Goal: Find specific page/section: Find specific page/section

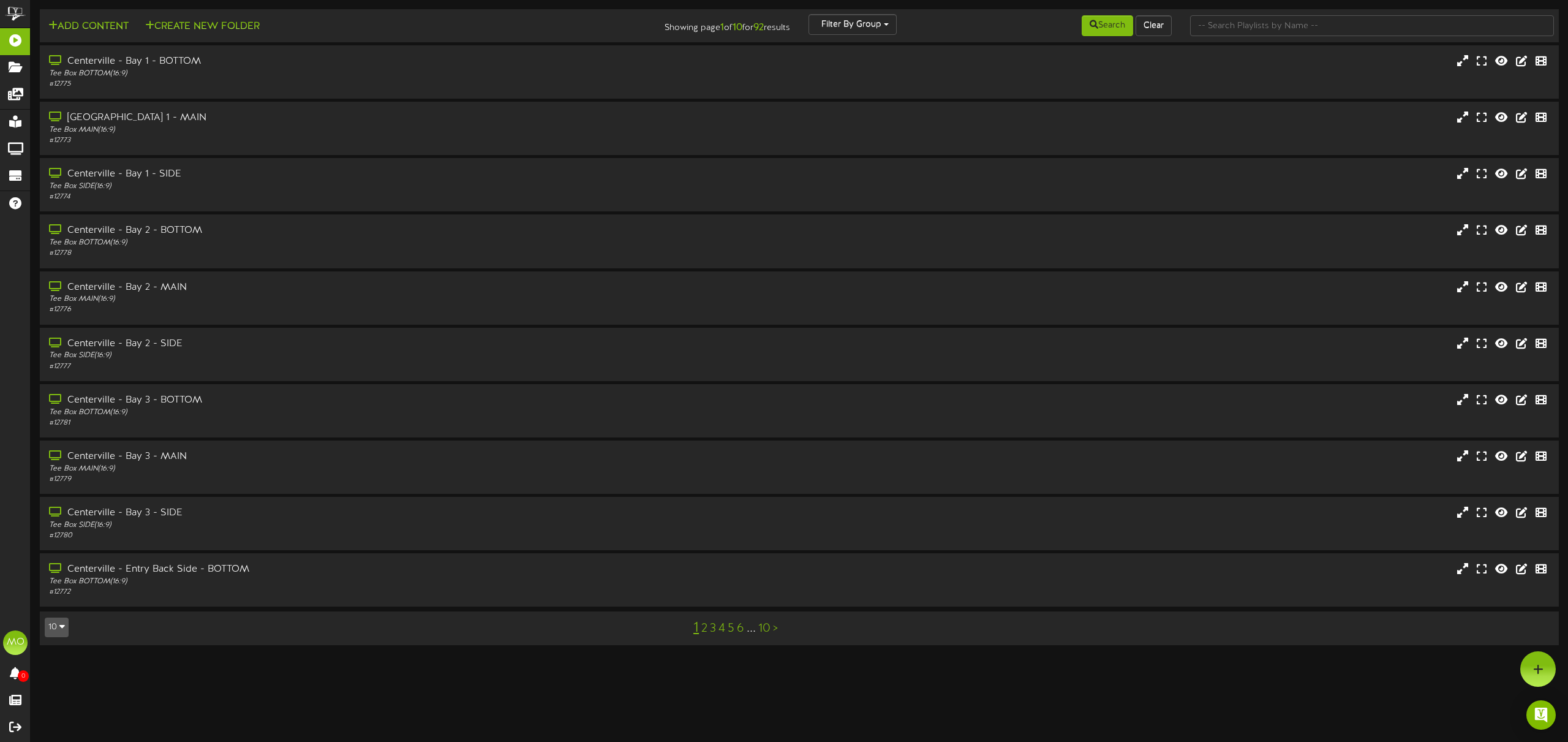
click at [705, 630] on link "2" at bounding box center [705, 629] width 6 height 14
click at [715, 628] on link "3" at bounding box center [713, 629] width 6 height 14
click at [717, 629] on link "4" at bounding box center [716, 629] width 7 height 14
click at [256, 184] on div "Tee Box SIDE ( 16:9 )" at bounding box center [354, 186] width 616 height 10
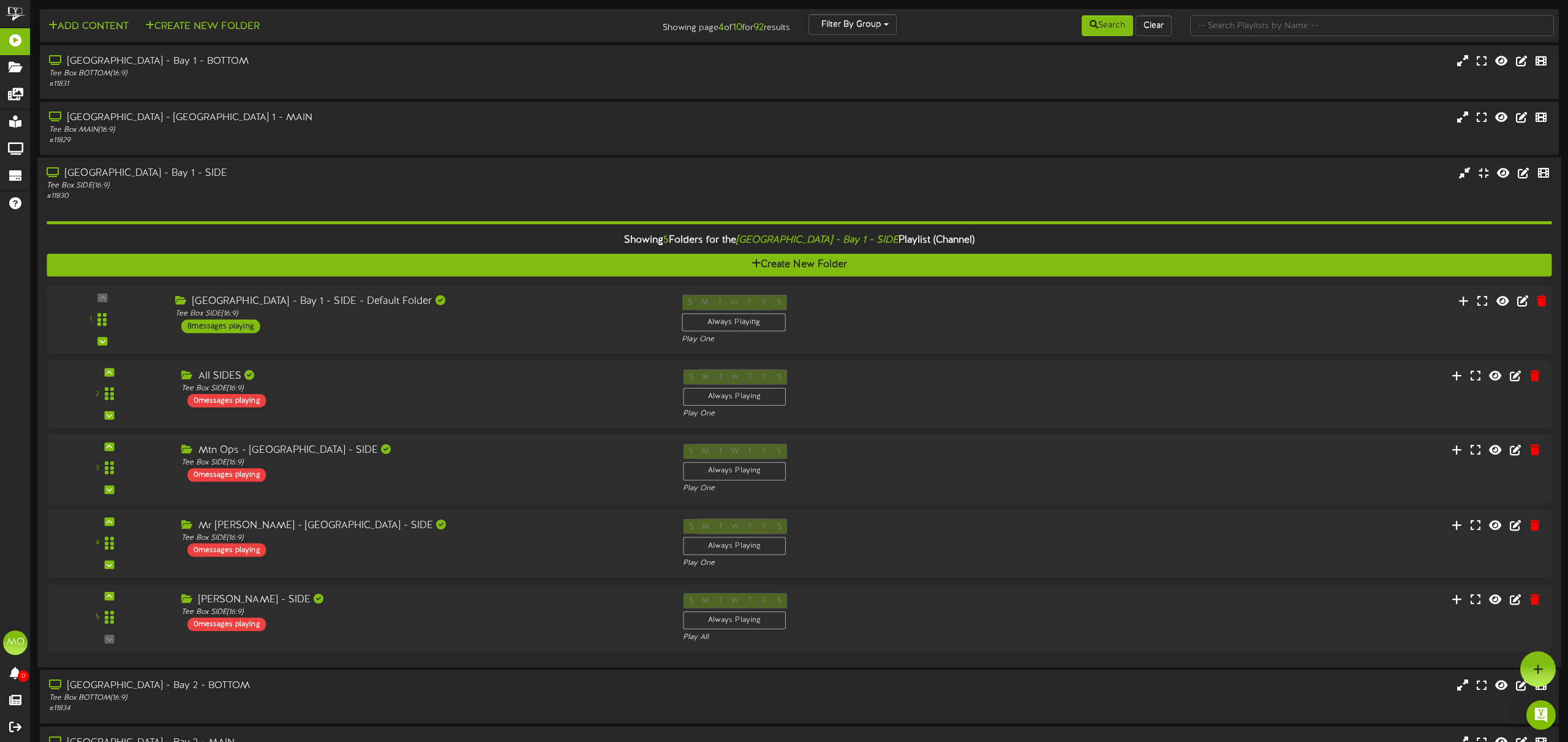
click at [515, 327] on div "[GEOGRAPHIC_DATA] - Bay 1 - SIDE - Default Folder Tee Box SIDE ( 16:9 ) 8 messa…" at bounding box center [419, 313] width 507 height 38
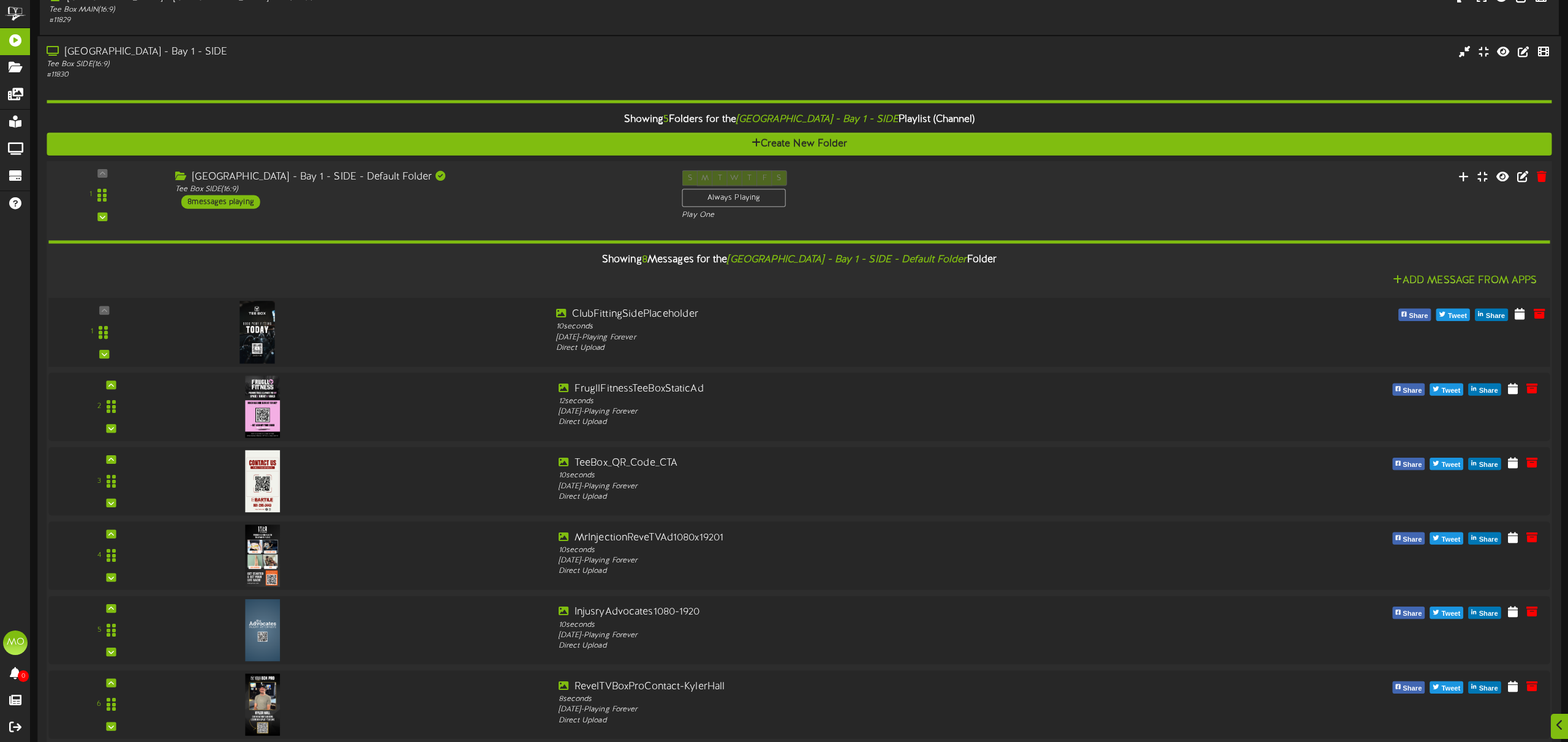
scroll to position [146, 0]
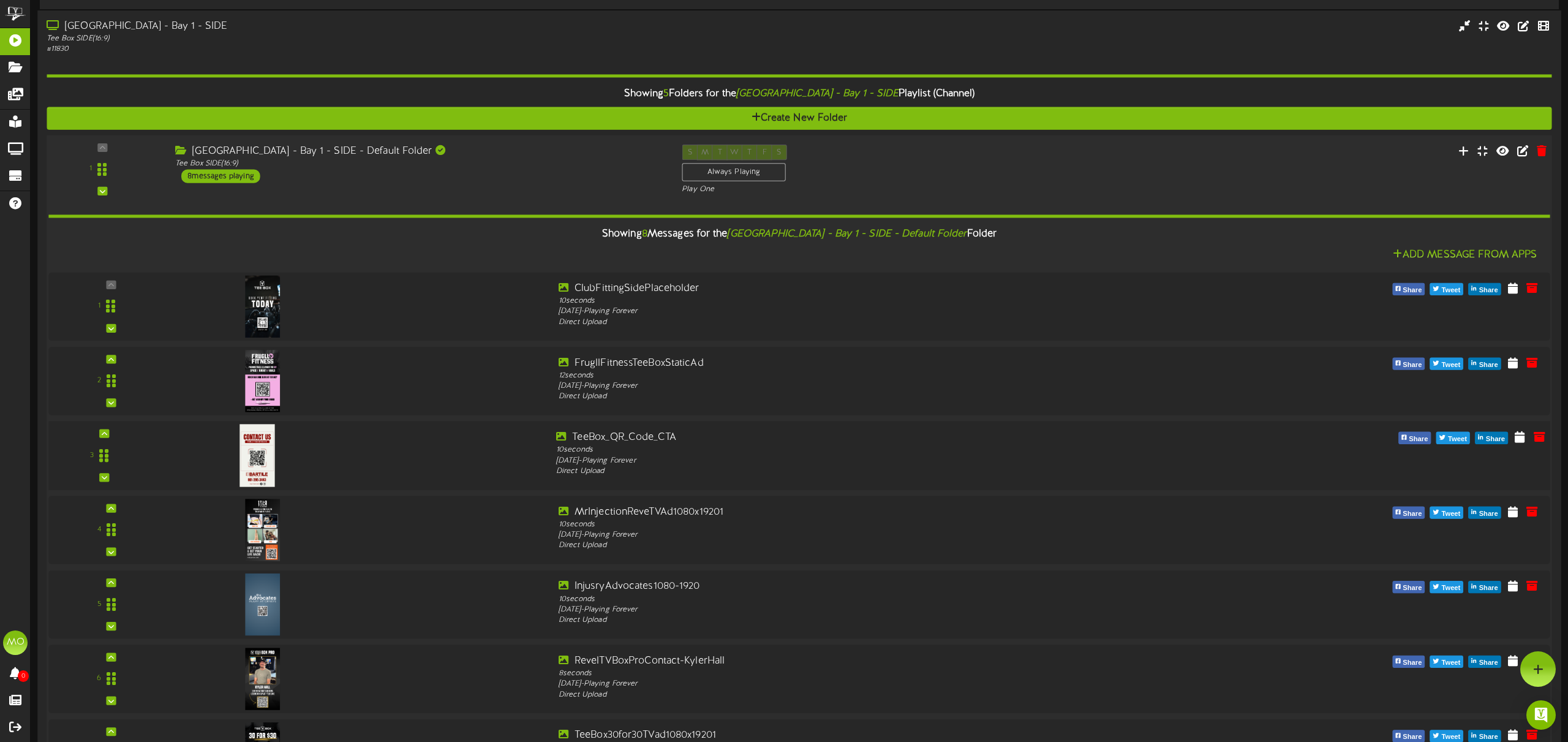
click at [383, 445] on div at bounding box center [357, 453] width 379 height 44
